Goal: Task Accomplishment & Management: Manage account settings

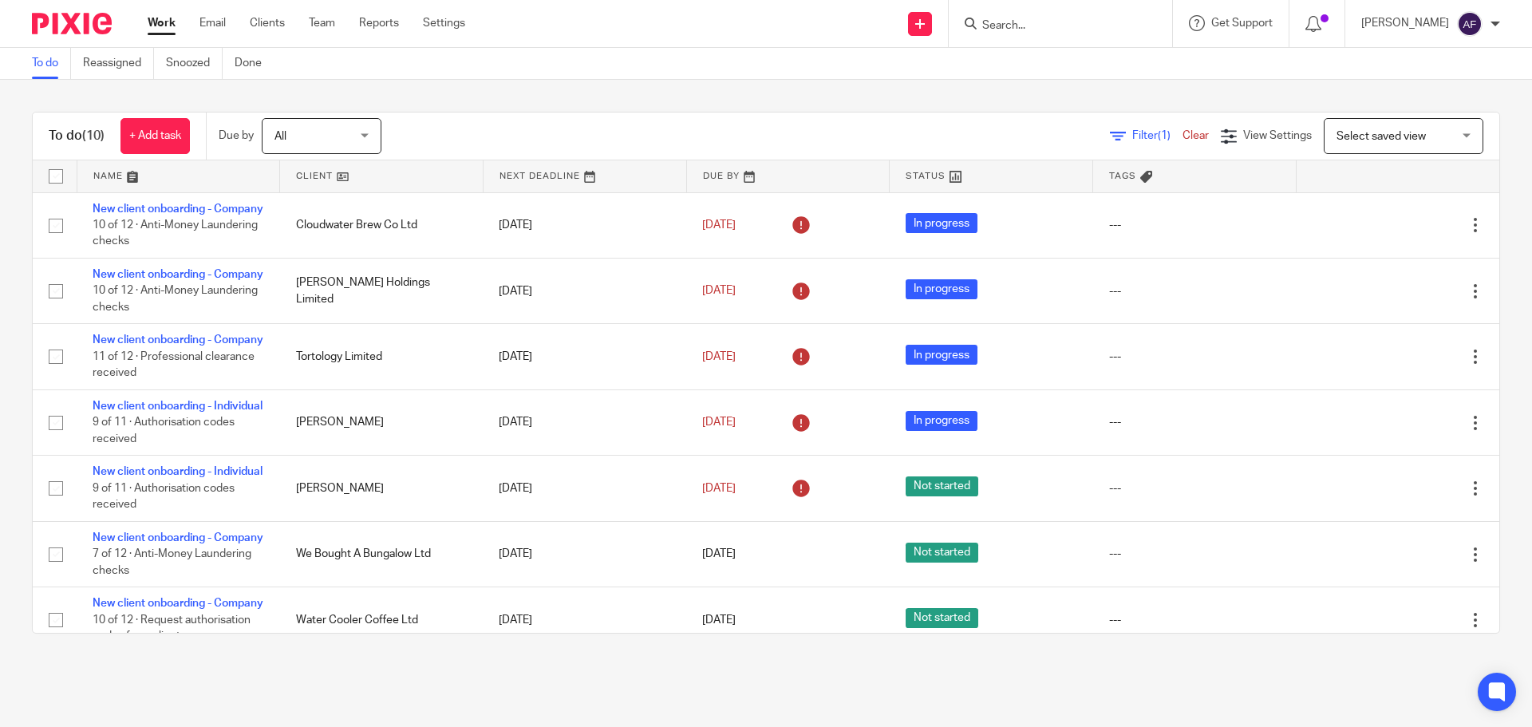
scroll to position [363, 0]
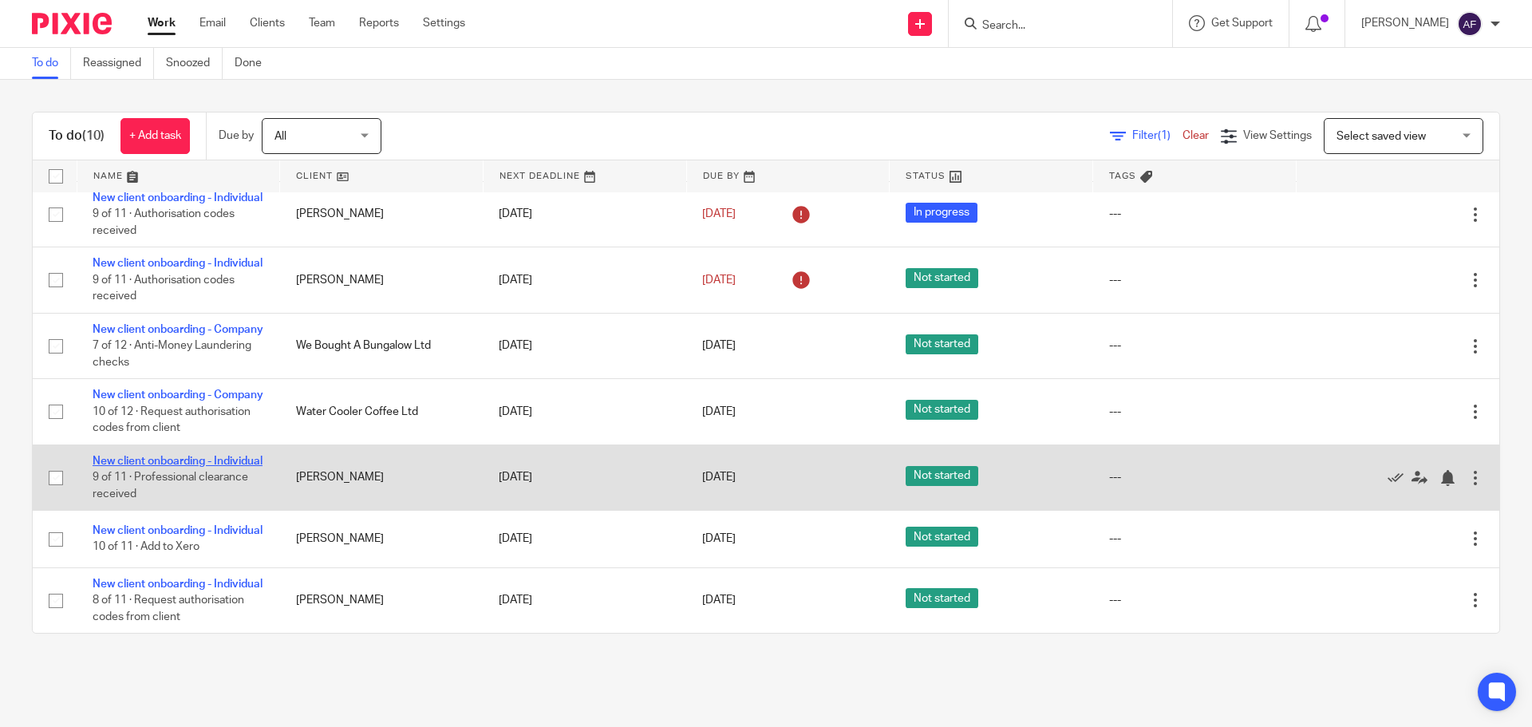
click at [112, 456] on link "New client onboarding - Individual" at bounding box center [178, 461] width 170 height 11
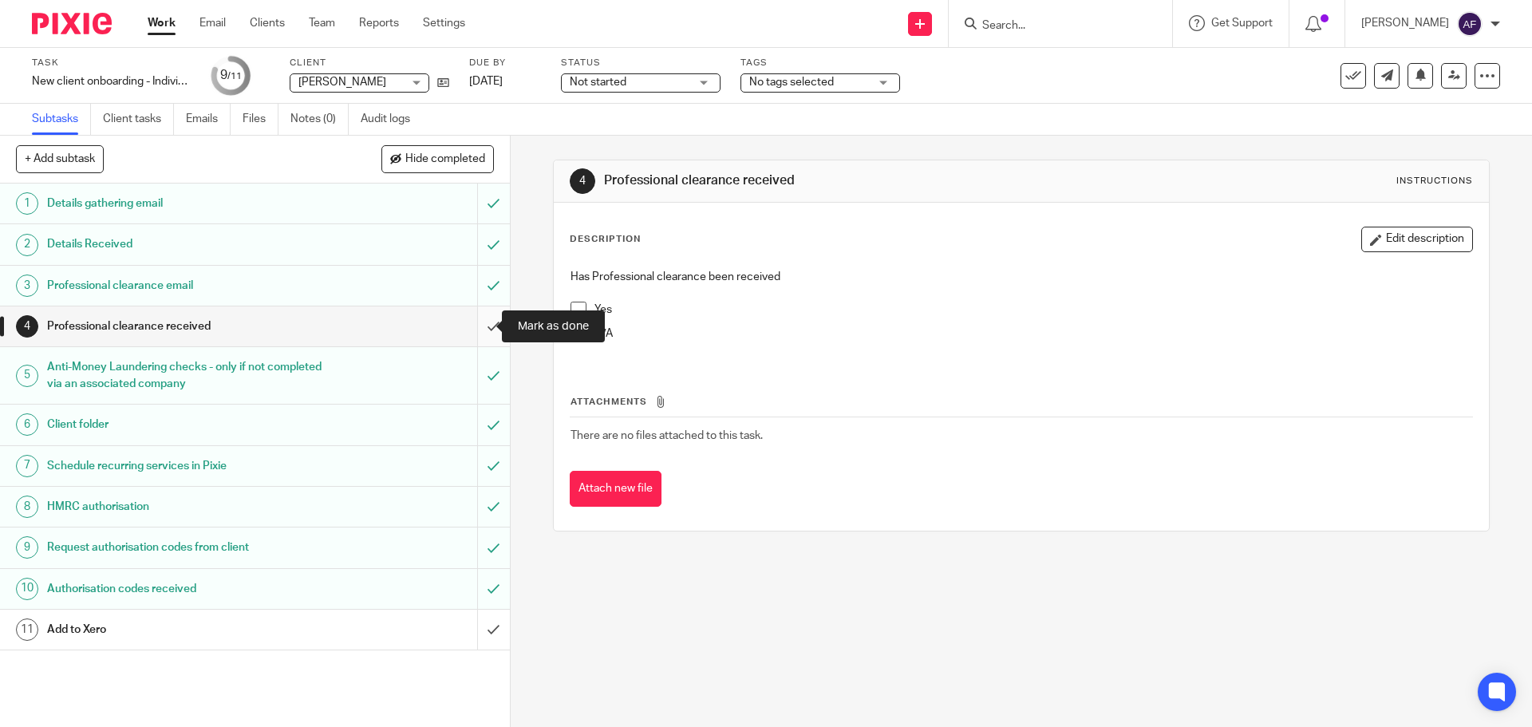
click at [481, 328] on input "submit" at bounding box center [255, 326] width 510 height 40
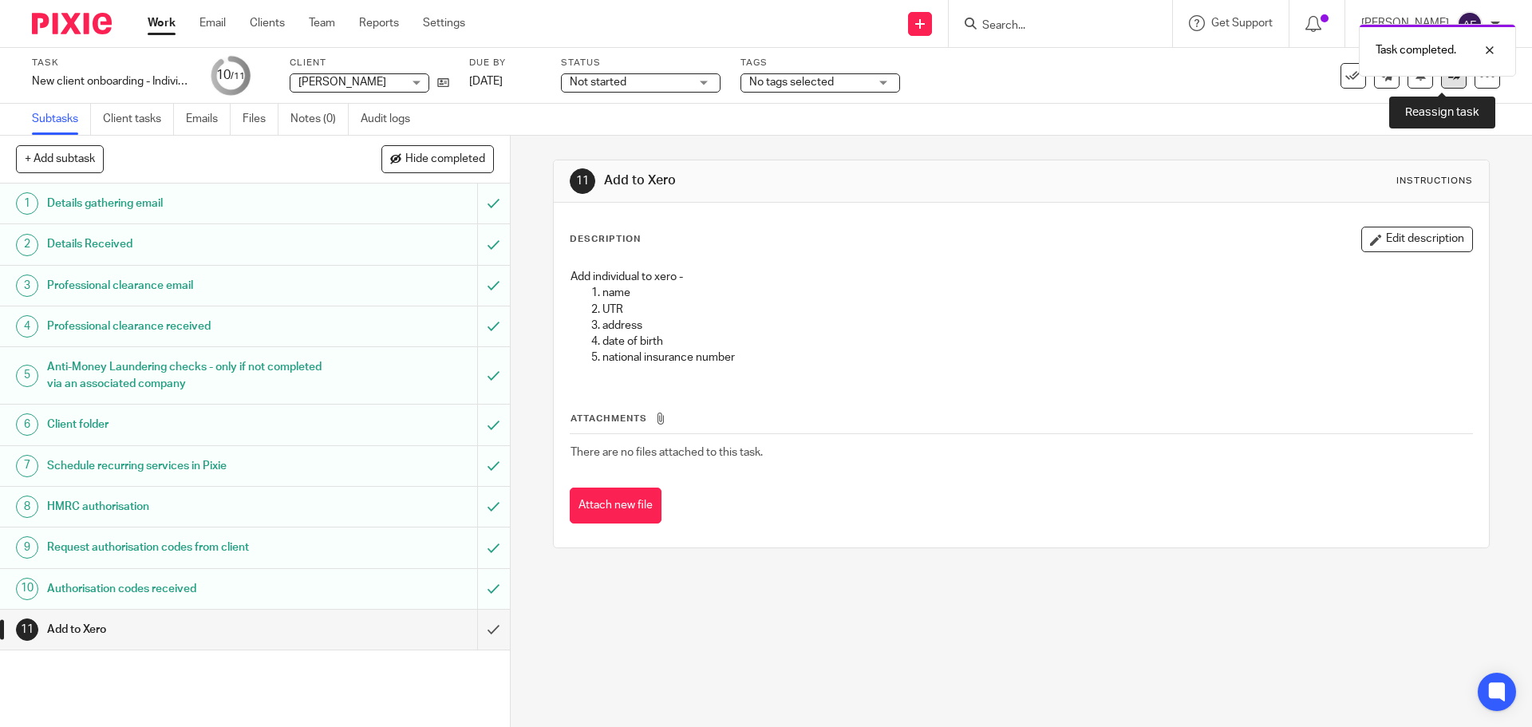
click at [1448, 81] on icon at bounding box center [1454, 75] width 12 height 12
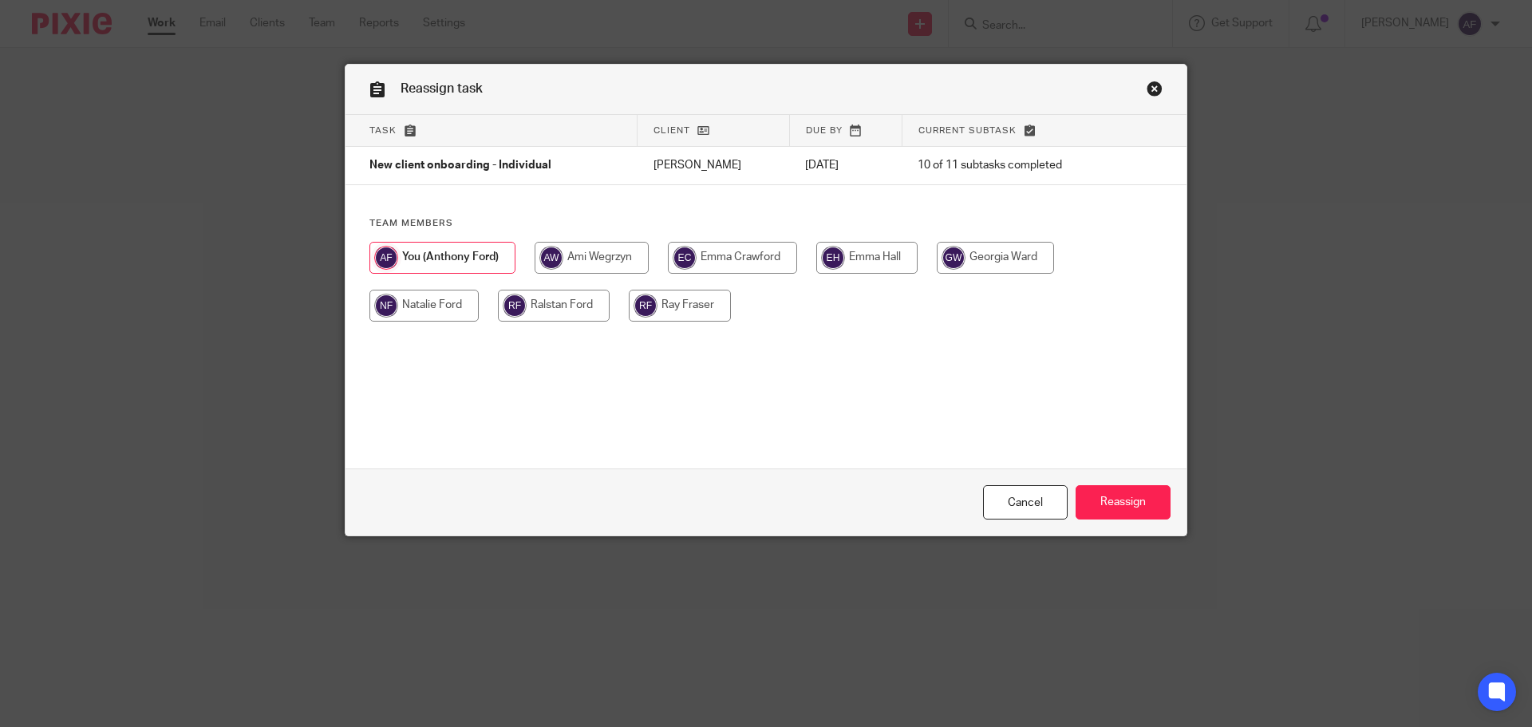
click at [417, 303] on input "radio" at bounding box center [423, 306] width 109 height 32
radio input "true"
click at [1149, 505] on input "Reassign" at bounding box center [1122, 502] width 95 height 34
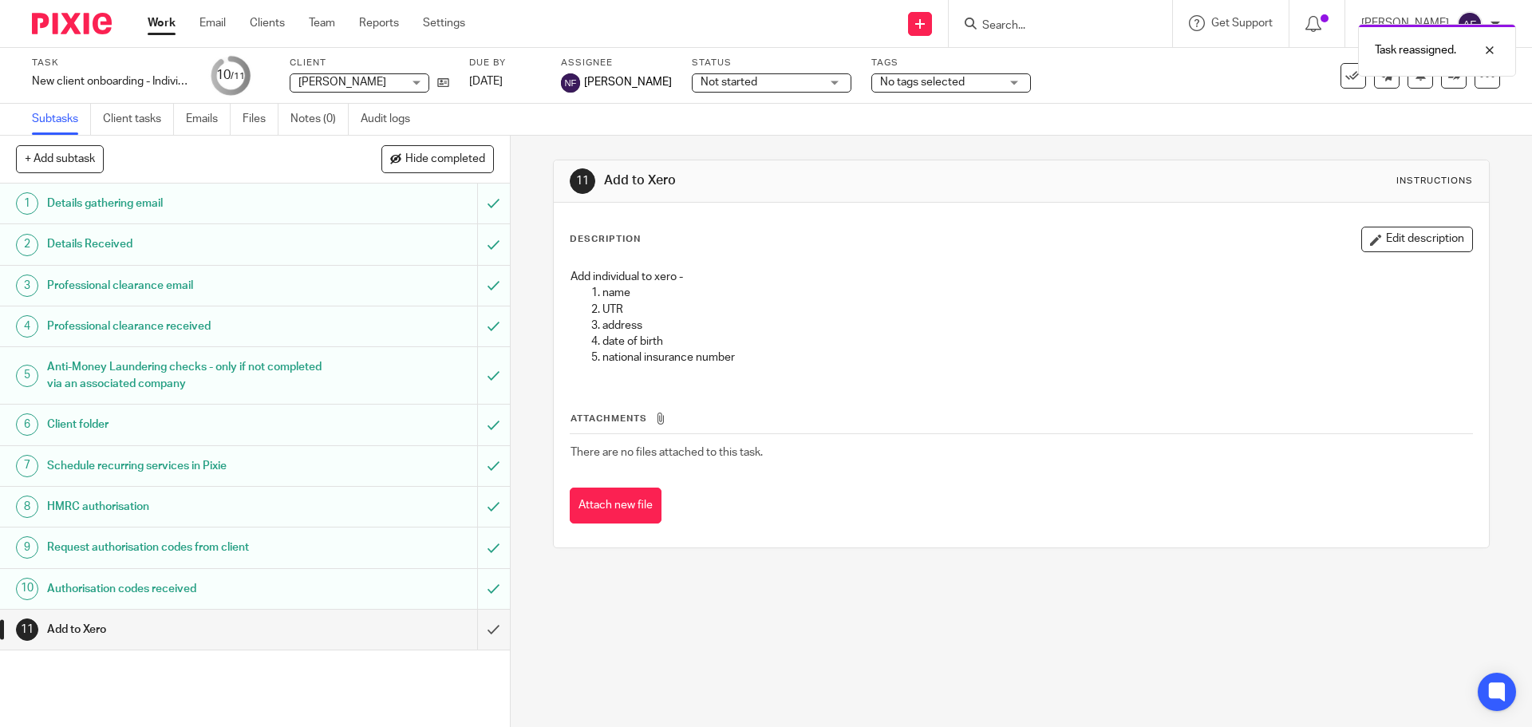
click at [165, 26] on link "Work" at bounding box center [162, 23] width 28 height 16
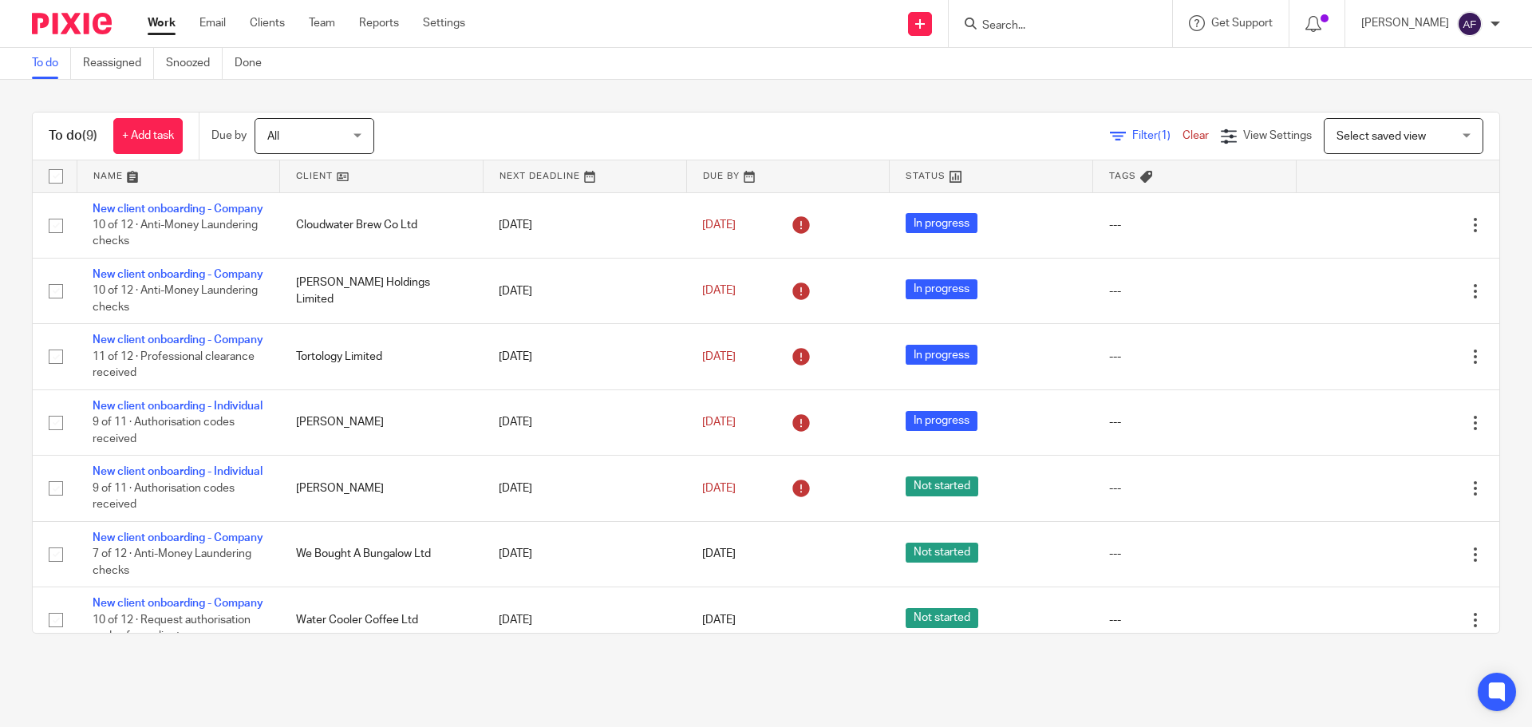
scroll to position [281, 0]
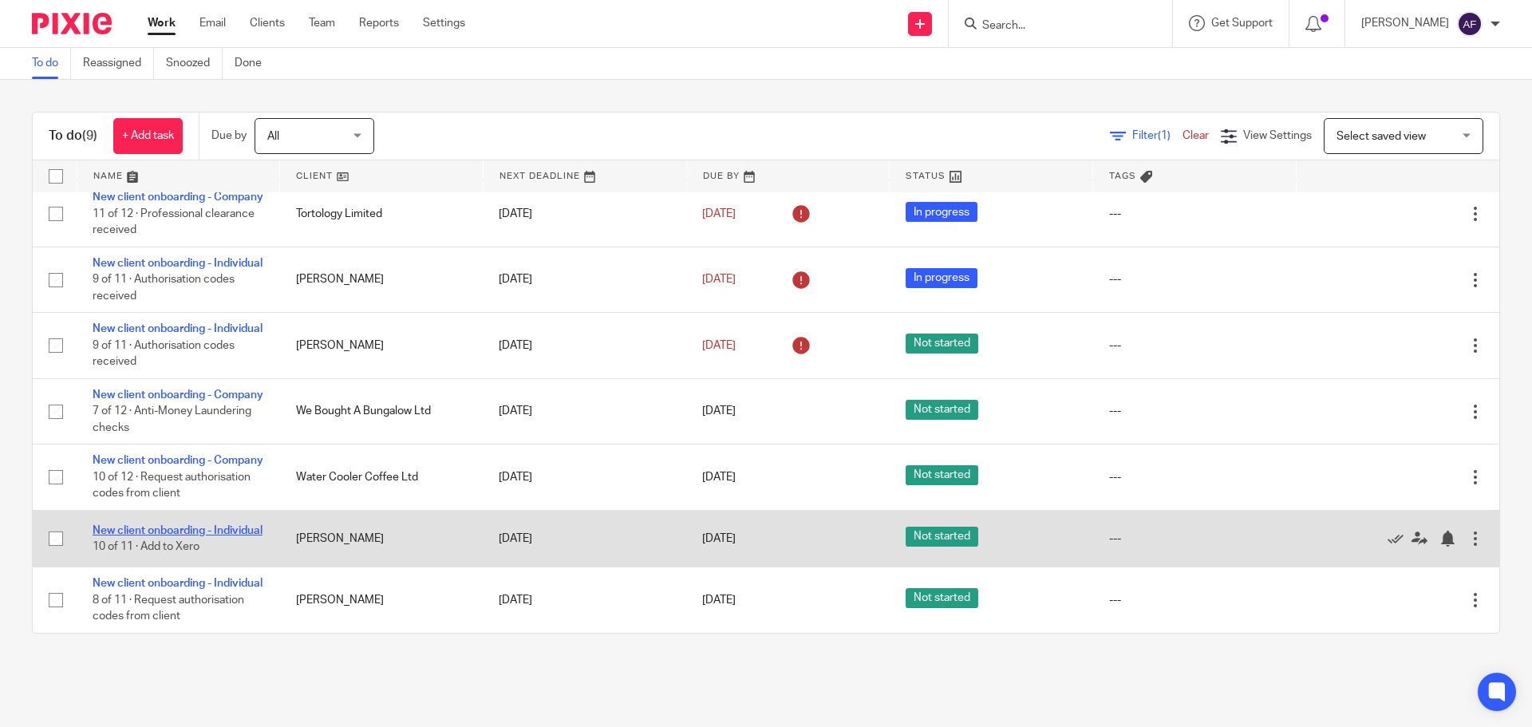
click at [134, 525] on link "New client onboarding - Individual" at bounding box center [178, 530] width 170 height 11
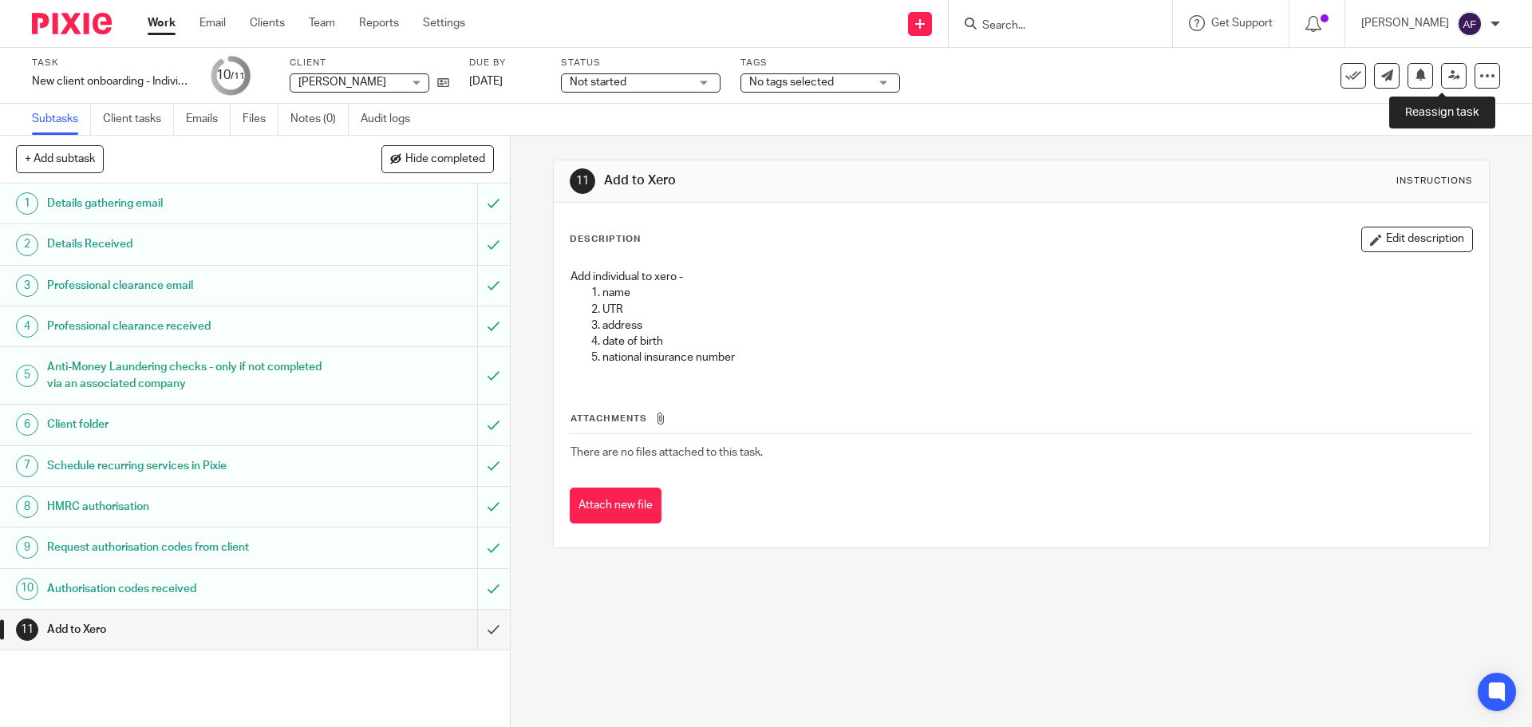
click at [1448, 76] on icon at bounding box center [1454, 75] width 12 height 12
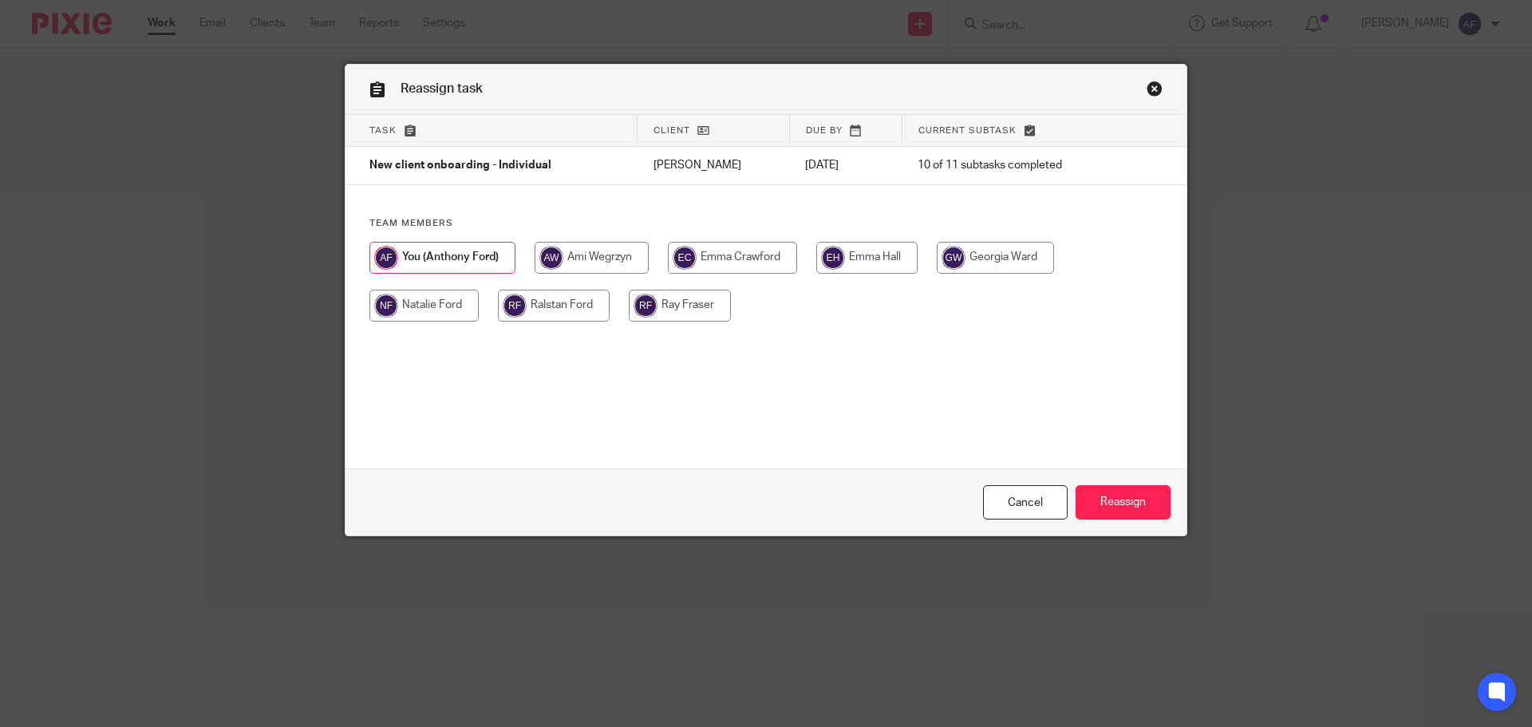
click at [405, 304] on input "radio" at bounding box center [423, 306] width 109 height 32
radio input "true"
click at [1126, 500] on input "Reassign" at bounding box center [1122, 502] width 95 height 34
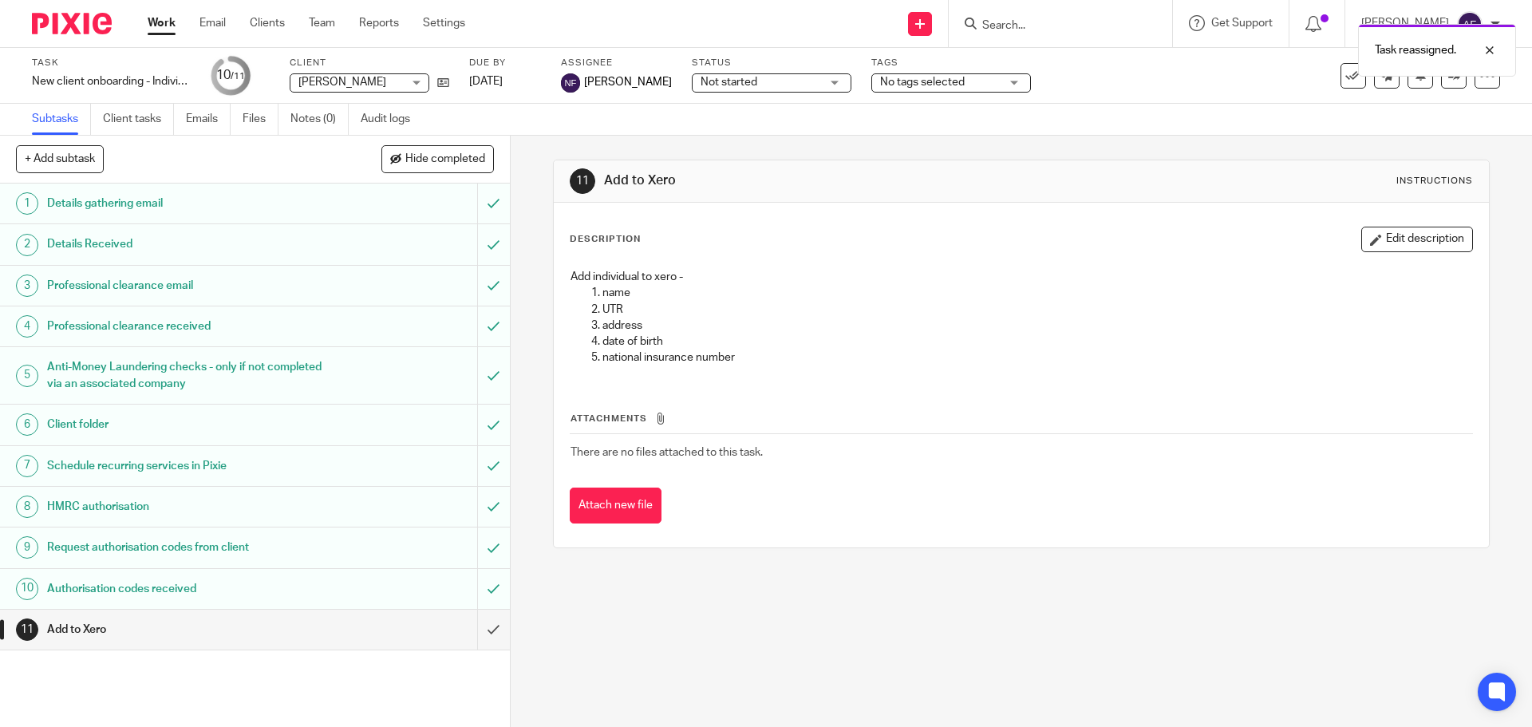
click at [167, 22] on link "Work" at bounding box center [162, 23] width 28 height 16
